Goal: Transaction & Acquisition: Purchase product/service

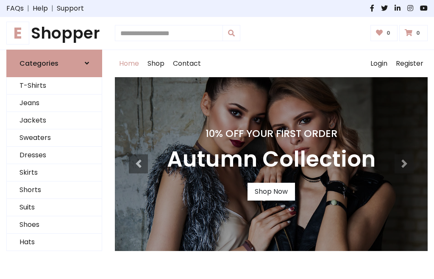
click at [217, 139] on h4 "10% Off Your First Order" at bounding box center [271, 134] width 209 height 12
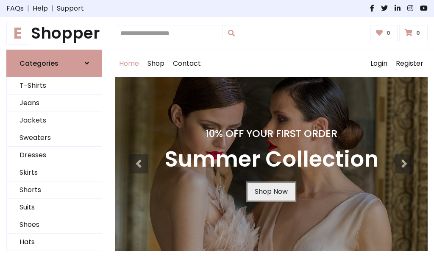
click at [271, 191] on link "Shop Now" at bounding box center [271, 192] width 47 height 18
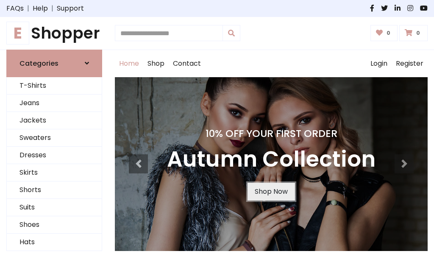
click at [271, 191] on link "Shop Now" at bounding box center [271, 192] width 47 height 18
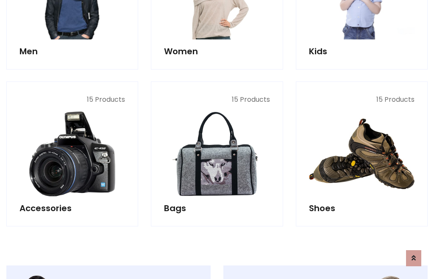
scroll to position [845, 0]
